Goal: Task Accomplishment & Management: Manage account settings

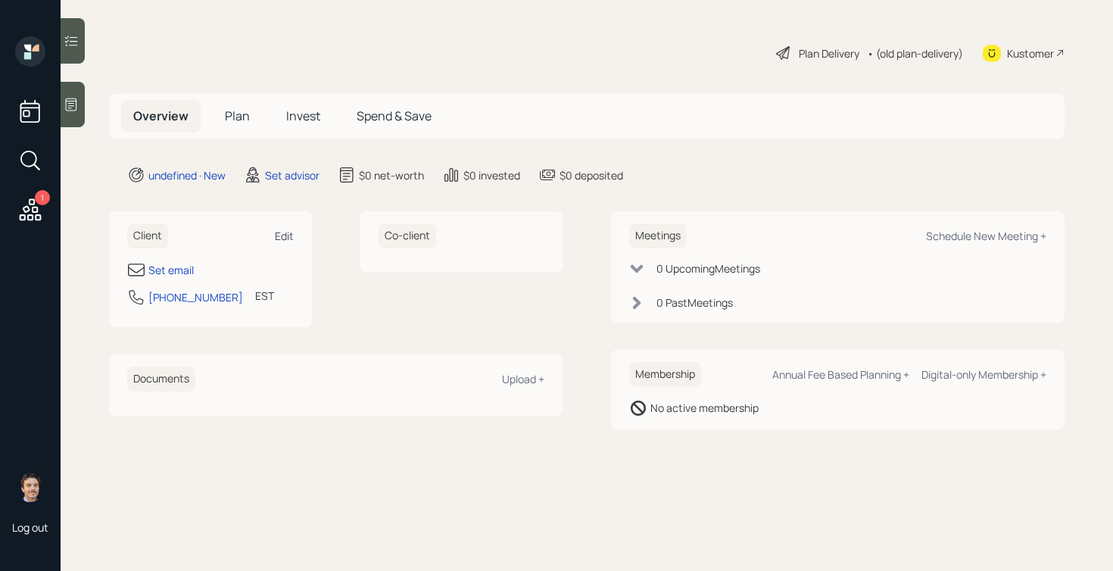
click at [287, 231] on div "Edit" at bounding box center [284, 236] width 19 height 14
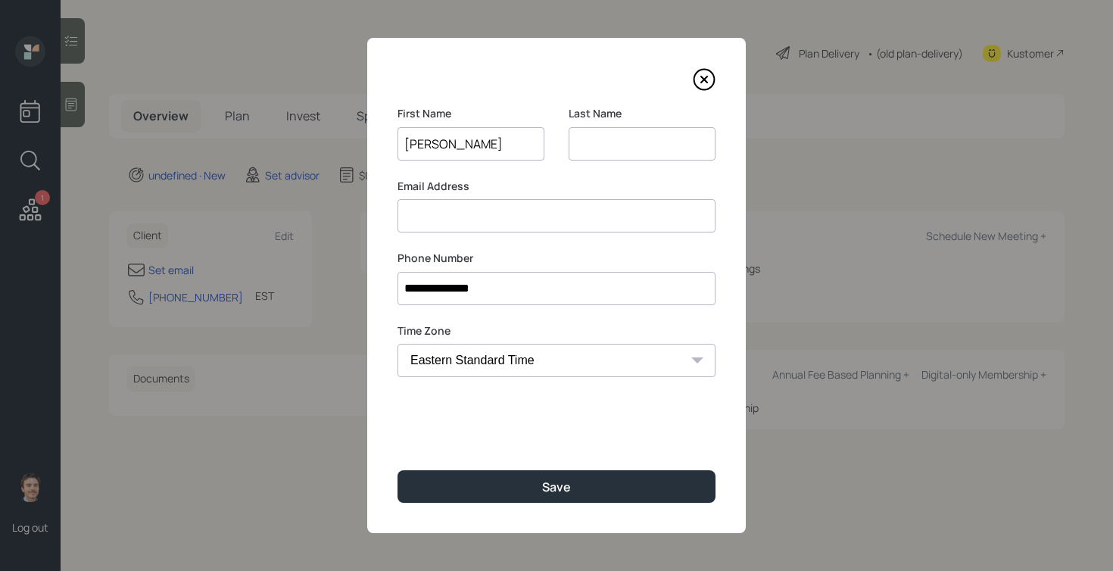
type input "[PERSON_NAME]"
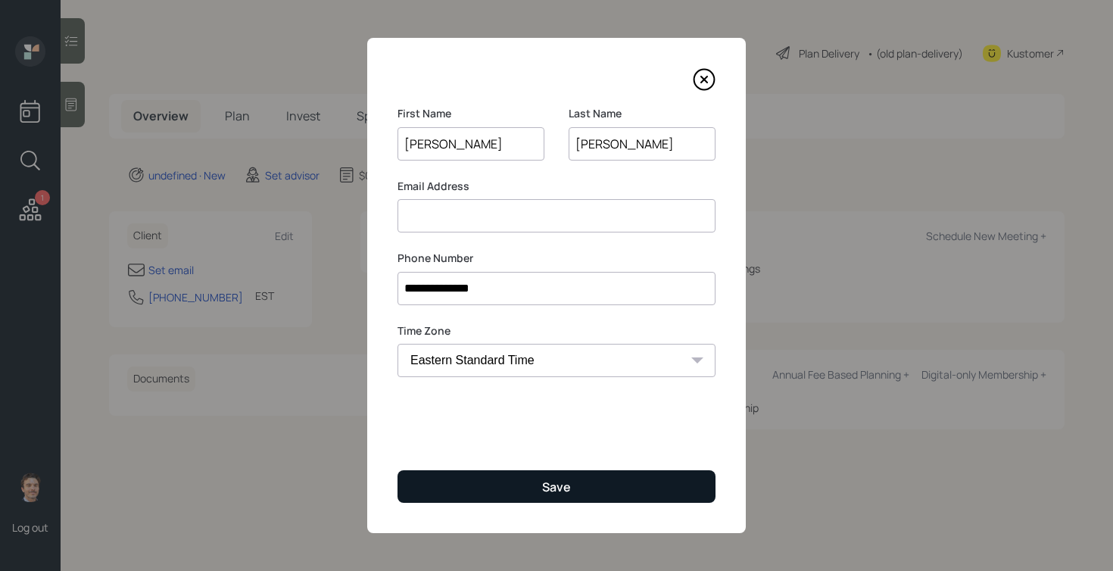
type input "[PERSON_NAME]"
click at [522, 477] on button "Save" at bounding box center [556, 486] width 318 height 33
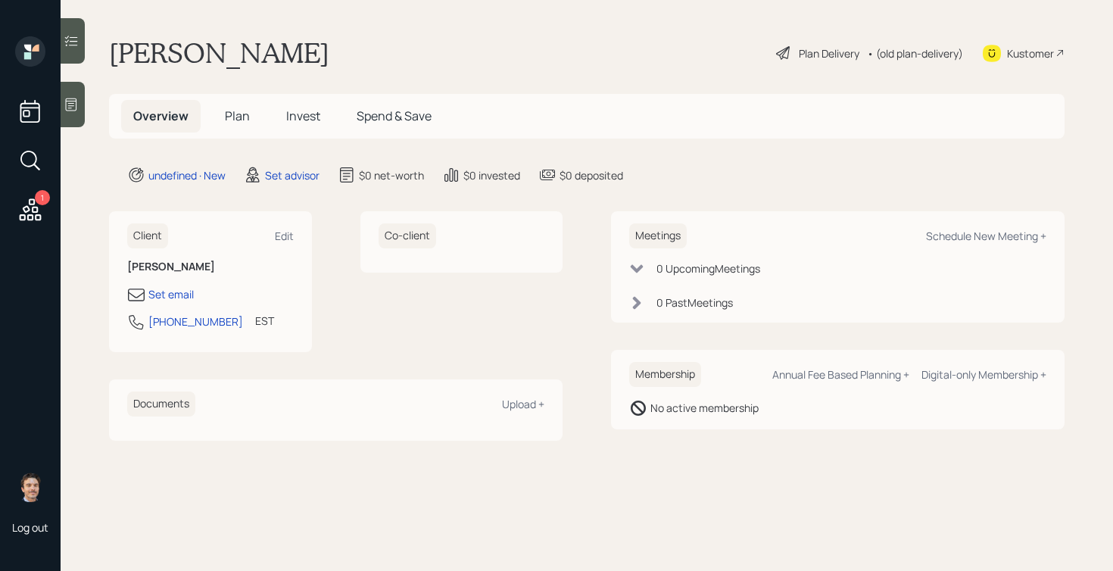
click at [347, 216] on div "Client Edit [PERSON_NAME] Set email [PHONE_NUMBER] EST Currently 11:56 AM Co-cl…" at bounding box center [335, 281] width 453 height 141
click at [284, 234] on div "Edit" at bounding box center [284, 236] width 19 height 14
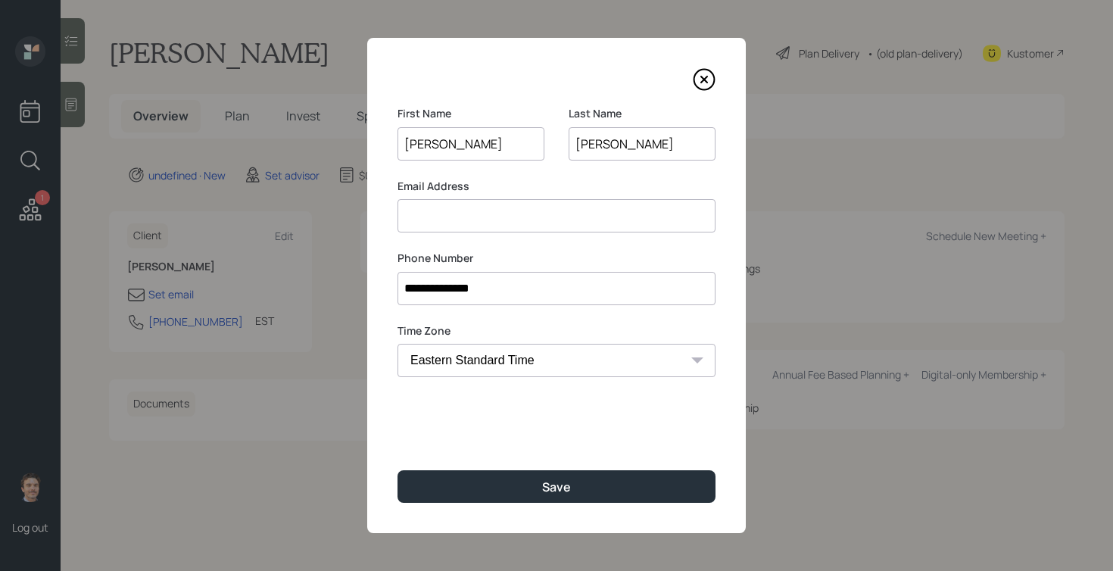
click at [600, 203] on input at bounding box center [556, 215] width 318 height 33
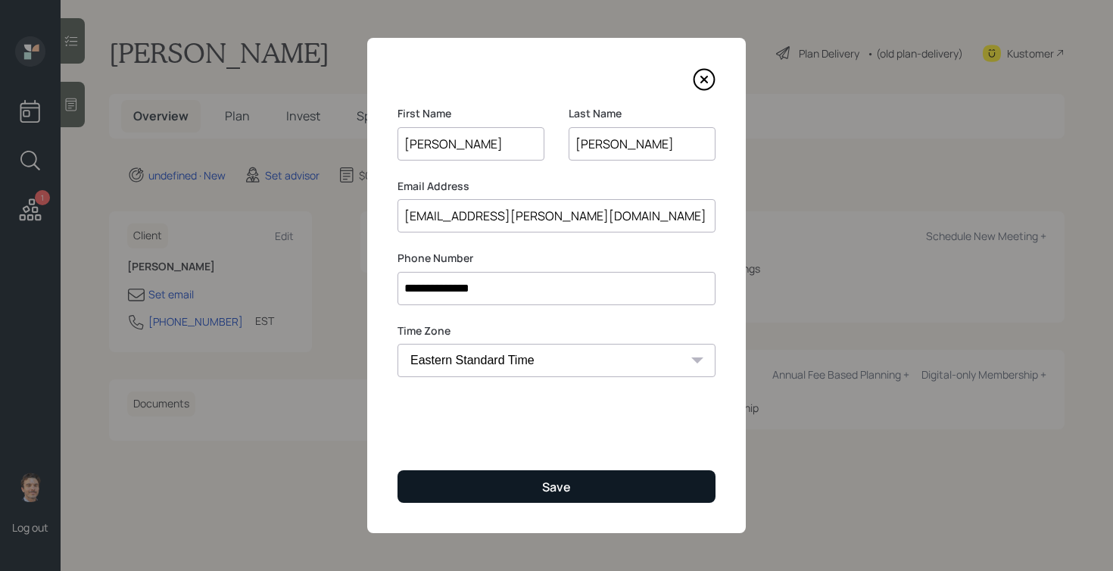
type input "[EMAIL_ADDRESS][PERSON_NAME][DOMAIN_NAME]"
click at [579, 483] on button "Save" at bounding box center [556, 486] width 318 height 33
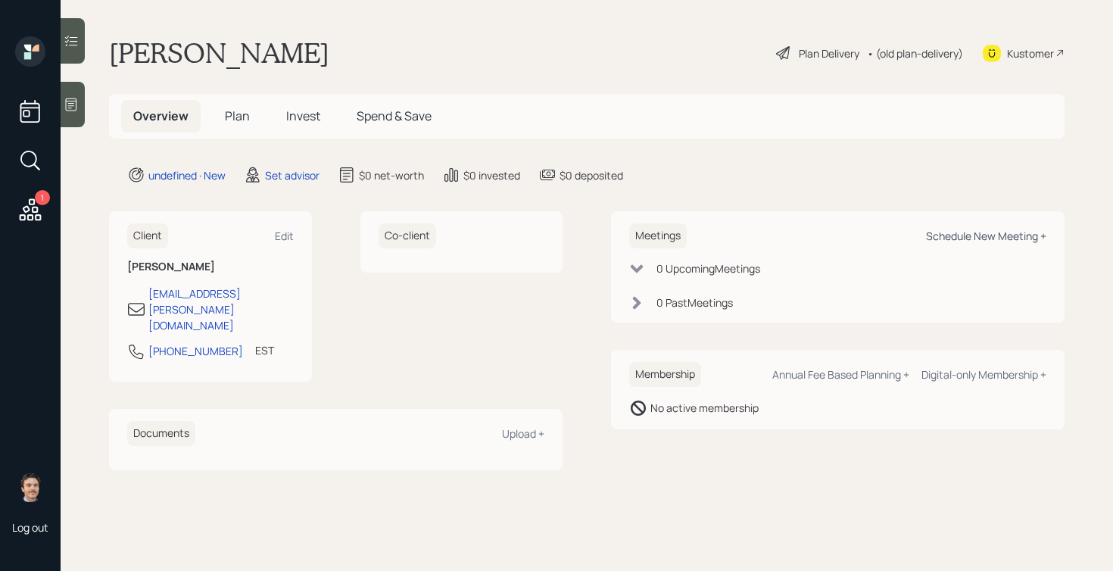
click at [954, 238] on div "Schedule New Meeting +" at bounding box center [986, 236] width 120 height 14
select select "round-[PERSON_NAME]"
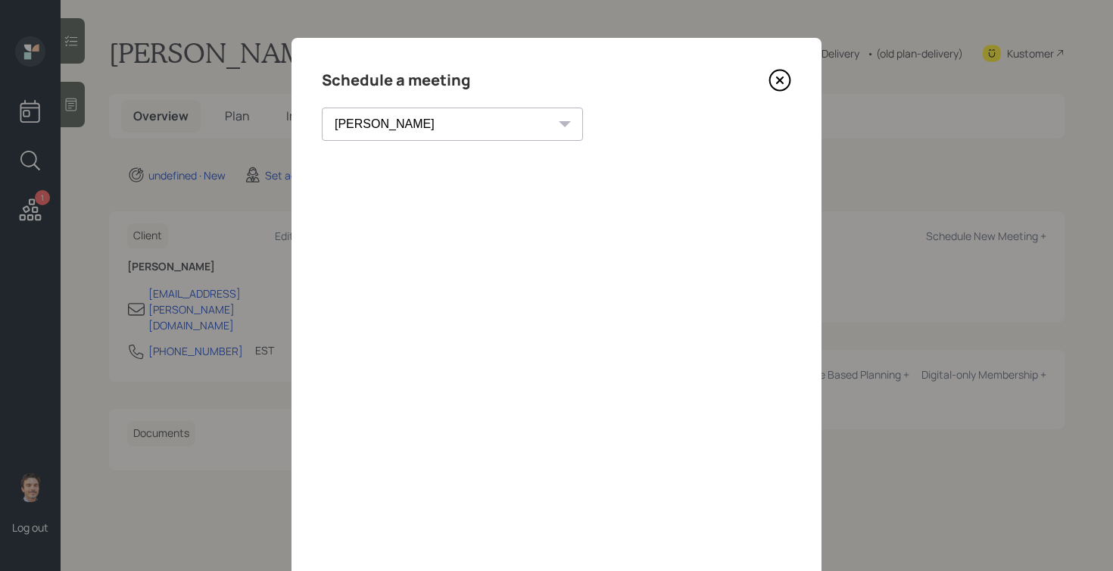
click at [782, 74] on icon at bounding box center [779, 80] width 23 height 23
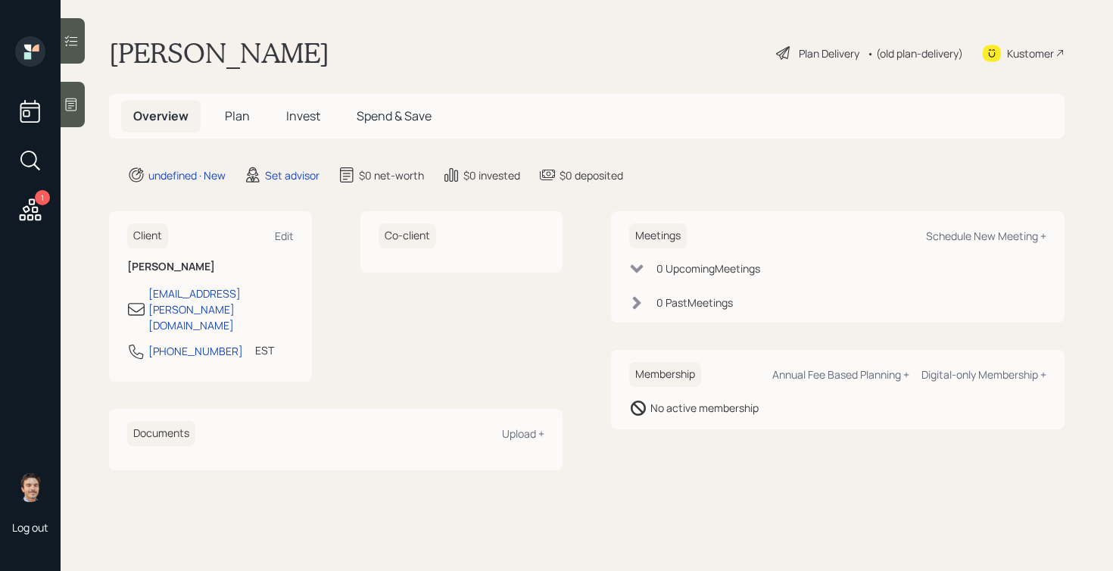
click at [75, 105] on icon at bounding box center [71, 104] width 15 height 15
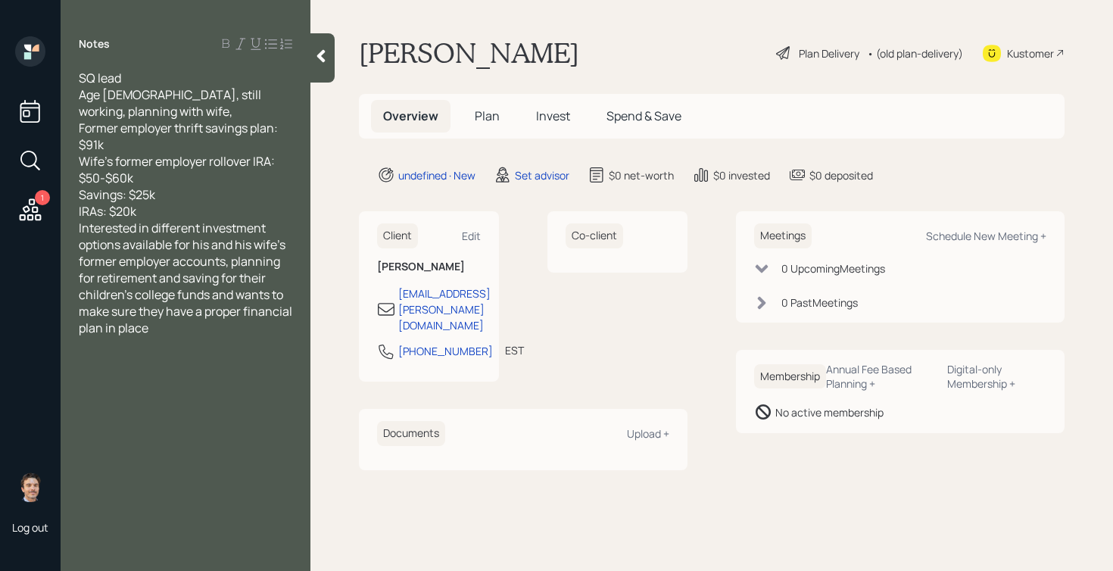
click at [209, 215] on div "IRAs: $20k" at bounding box center [185, 211] width 213 height 17
click at [323, 63] on icon at bounding box center [320, 55] width 15 height 15
